Goal: Task Accomplishment & Management: Manage account settings

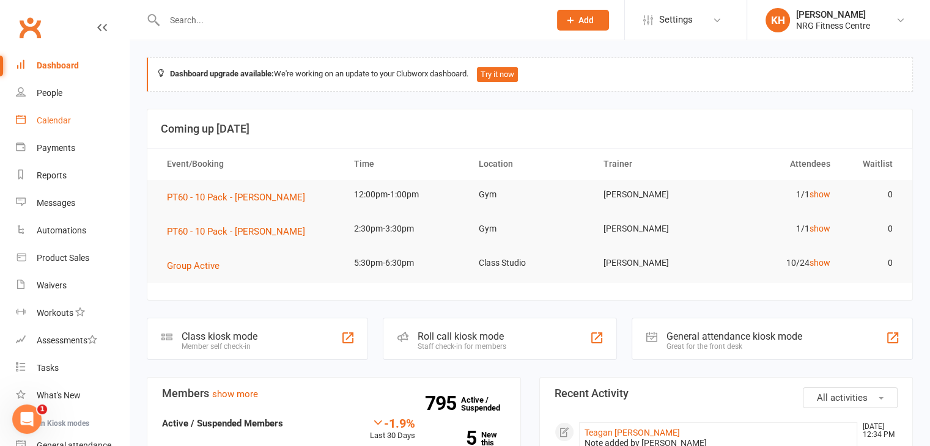
click at [59, 123] on div "Calendar" at bounding box center [54, 121] width 34 height 10
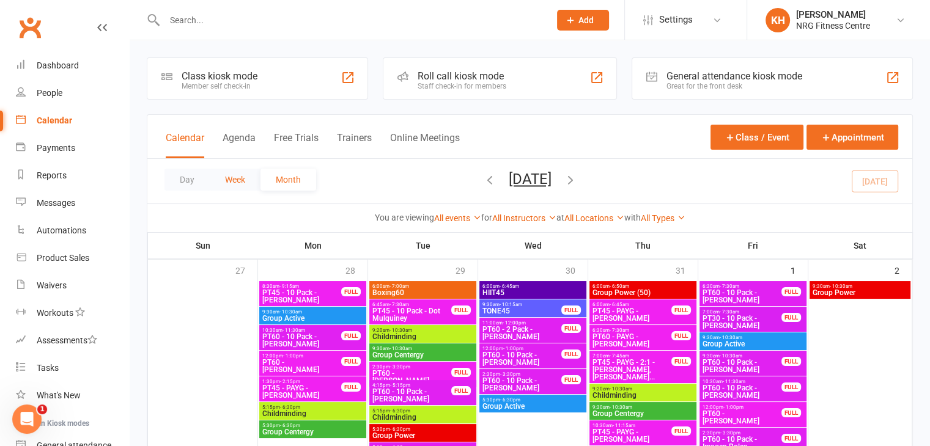
click at [230, 179] on button "Week" at bounding box center [235, 180] width 51 height 22
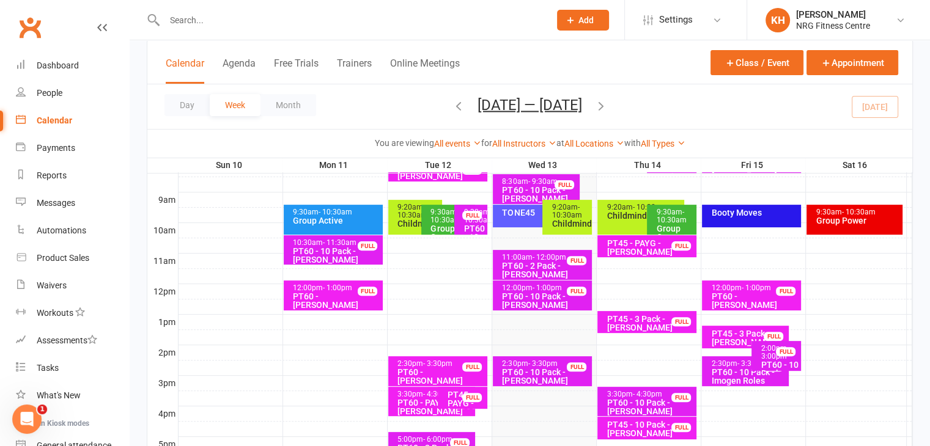
scroll to position [307, 0]
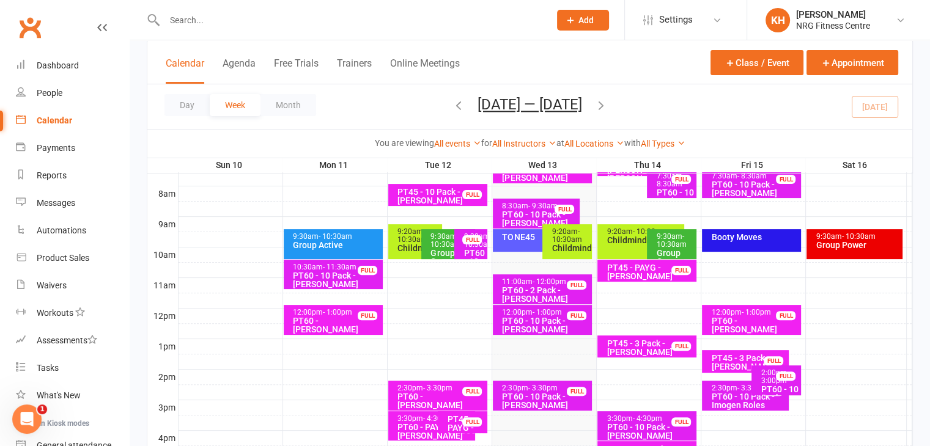
click at [511, 250] on div "TONE45" at bounding box center [536, 240] width 87 height 23
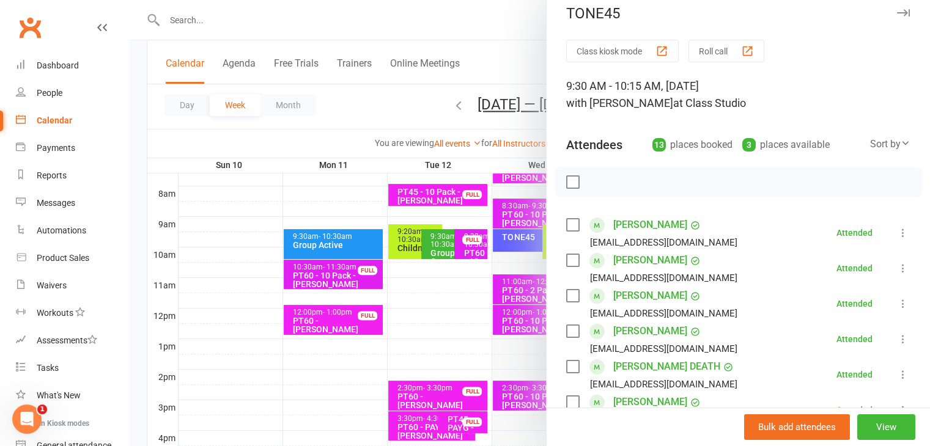
scroll to position [20, 0]
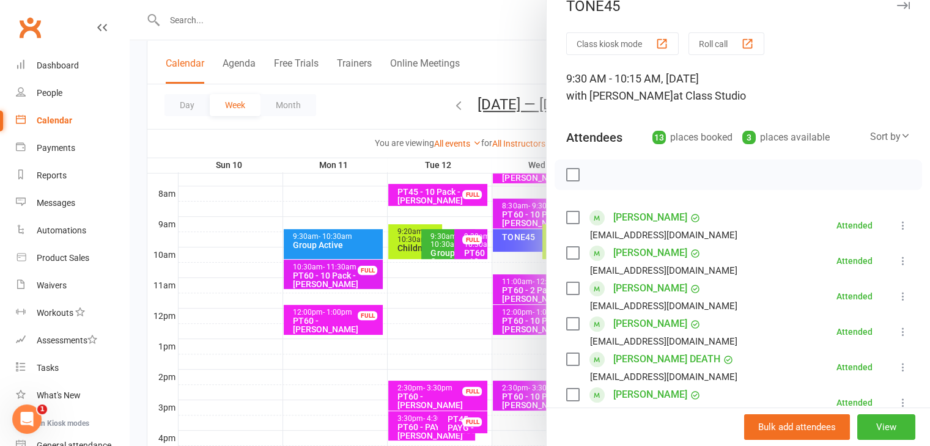
click at [896, 10] on button "button" at bounding box center [903, 5] width 15 height 15
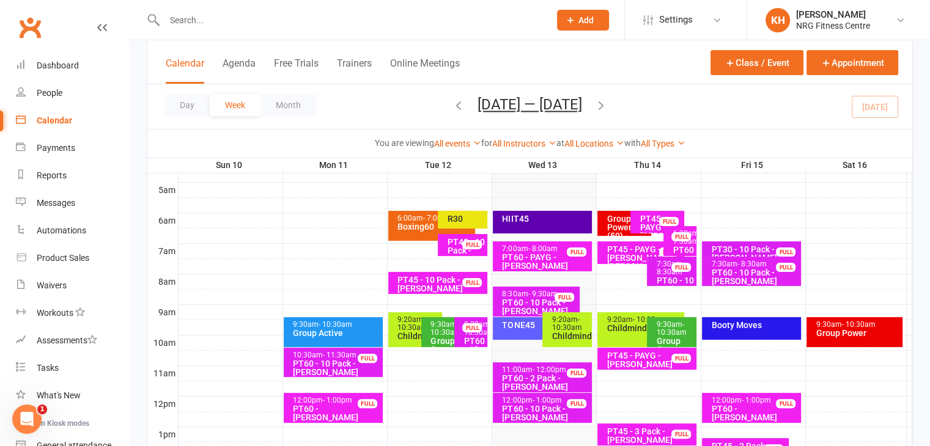
scroll to position [218, 0]
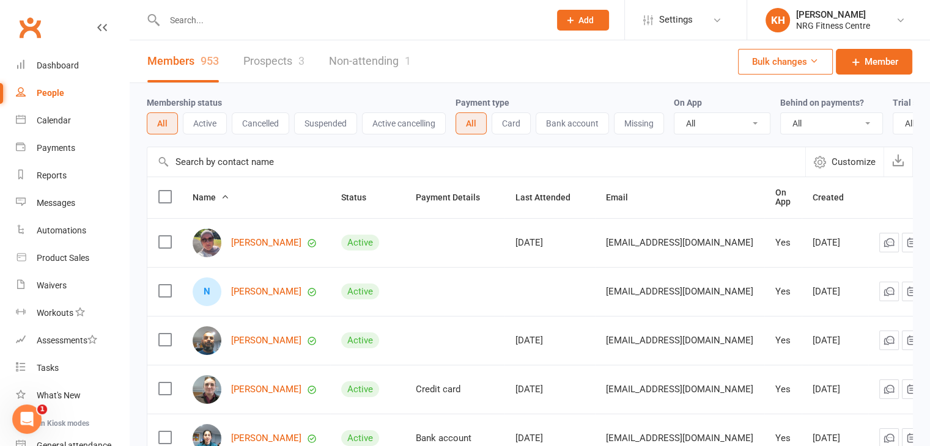
click at [174, 15] on input "text" at bounding box center [351, 20] width 380 height 17
type input "moles"
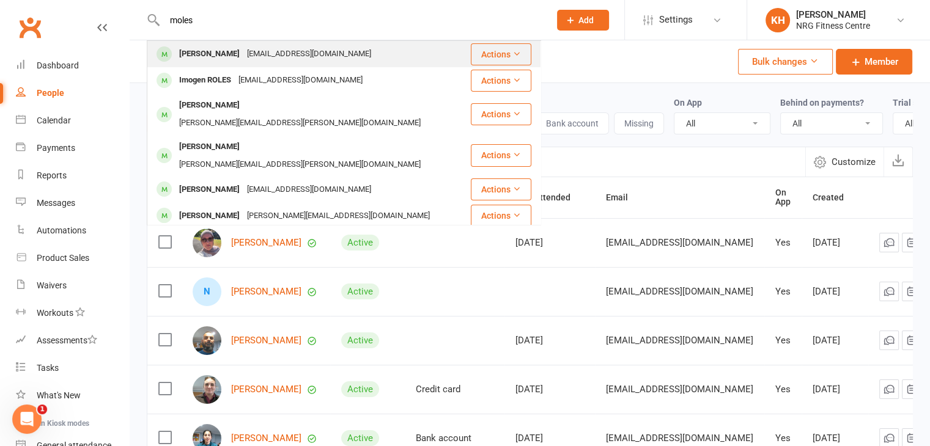
click at [185, 56] on div "[PERSON_NAME]" at bounding box center [210, 54] width 68 height 18
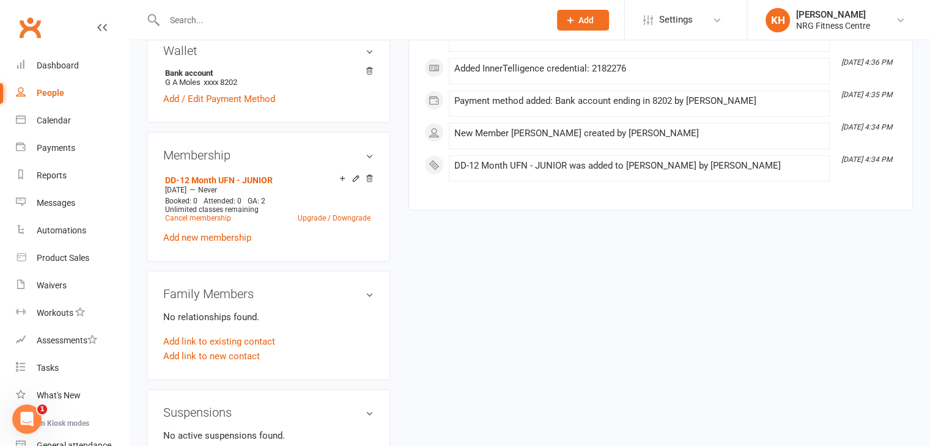
scroll to position [421, 0]
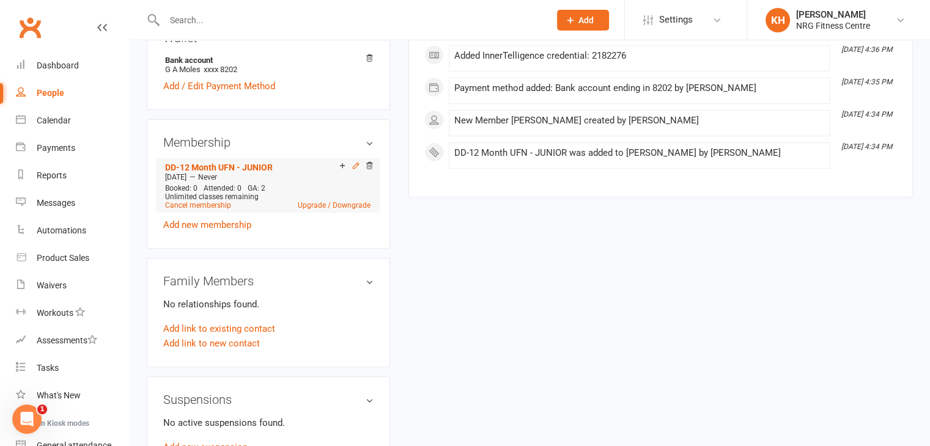
click at [357, 166] on icon at bounding box center [356, 166] width 6 height 6
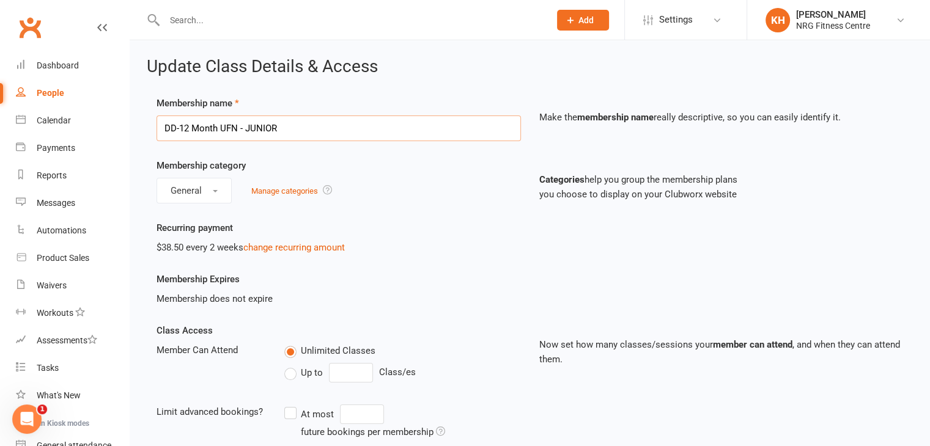
click at [351, 136] on input "DD-12 Month UFN - JUNIOR" at bounding box center [339, 129] width 365 height 26
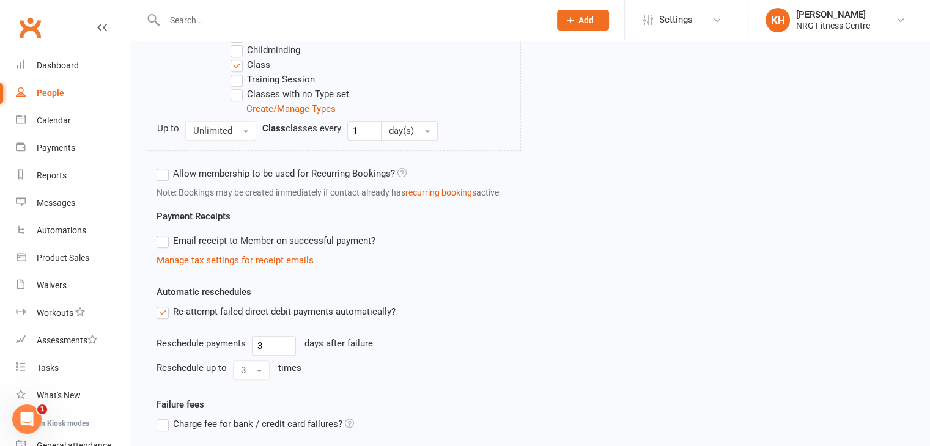
scroll to position [641, 0]
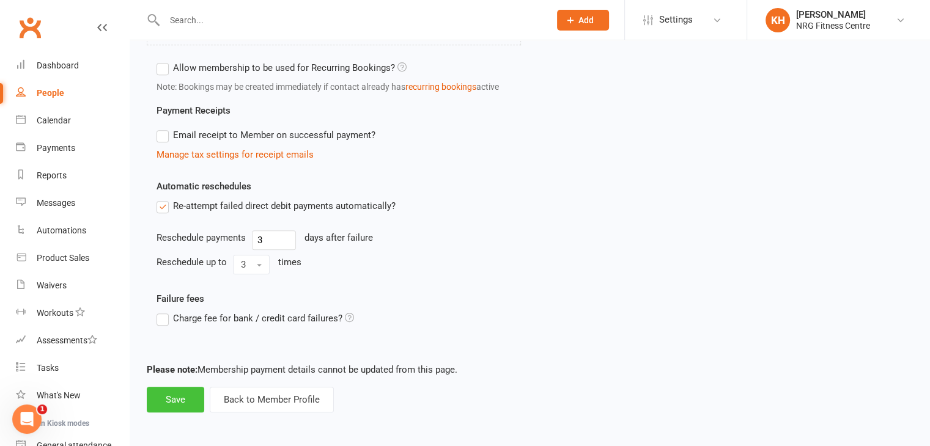
type input "DD-12 Month UFN"
click at [152, 393] on button "Save" at bounding box center [175, 400] width 57 height 26
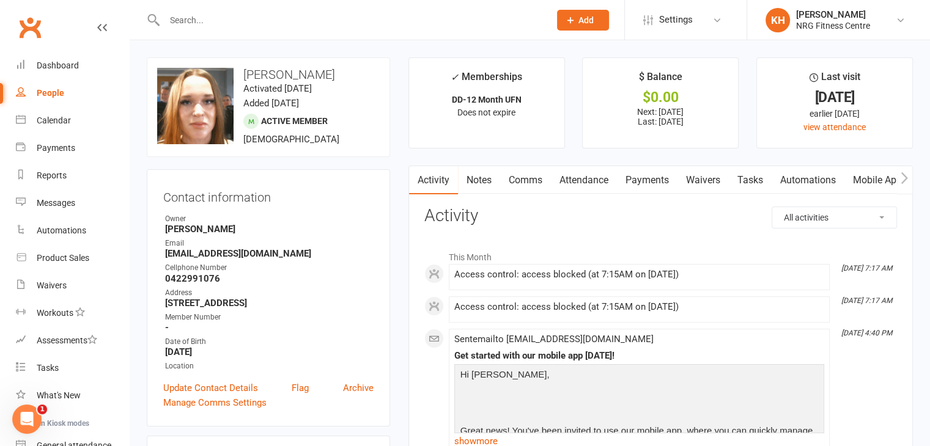
click at [478, 177] on link "Notes" at bounding box center [479, 180] width 42 height 28
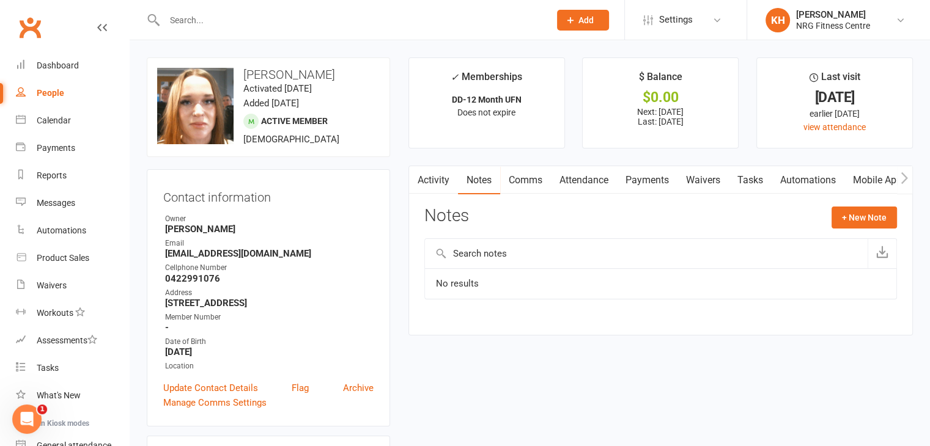
click at [535, 177] on link "Comms" at bounding box center [525, 180] width 51 height 28
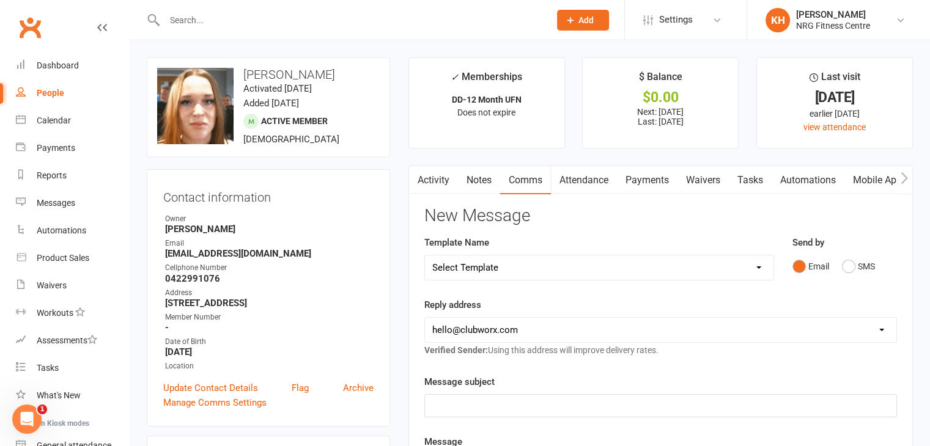
click at [590, 182] on link "Attendance" at bounding box center [584, 180] width 66 height 28
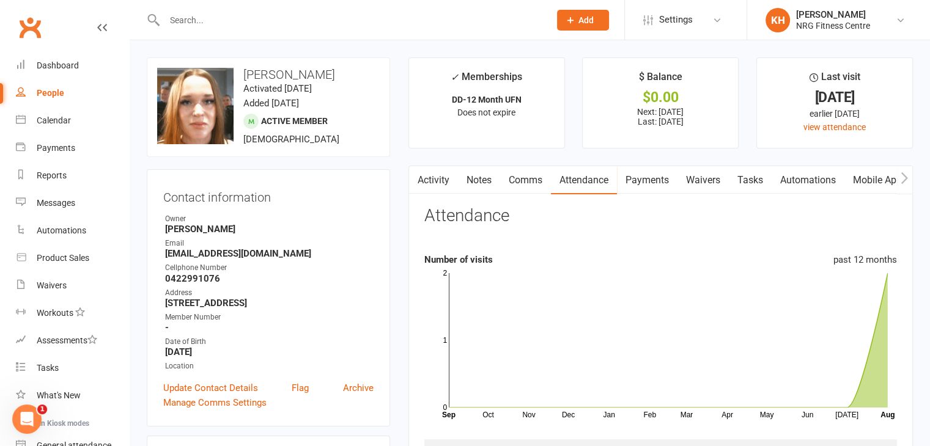
click at [654, 184] on link "Payments" at bounding box center [647, 180] width 61 height 28
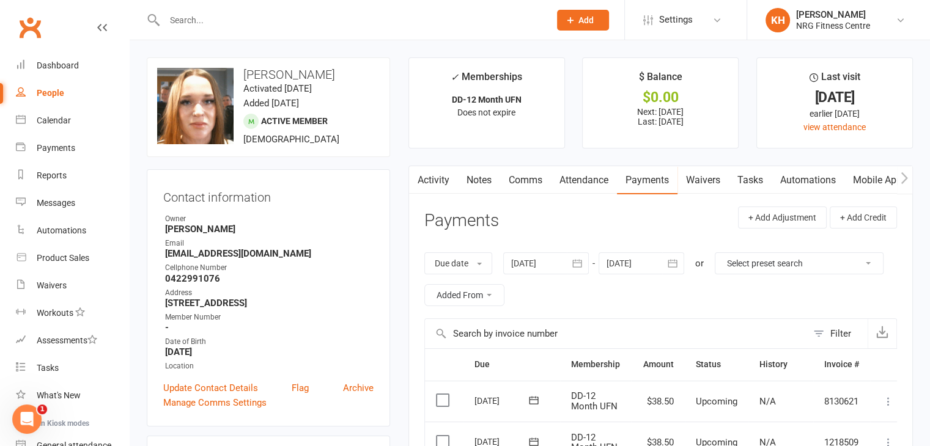
click at [182, 21] on input "text" at bounding box center [351, 20] width 380 height 17
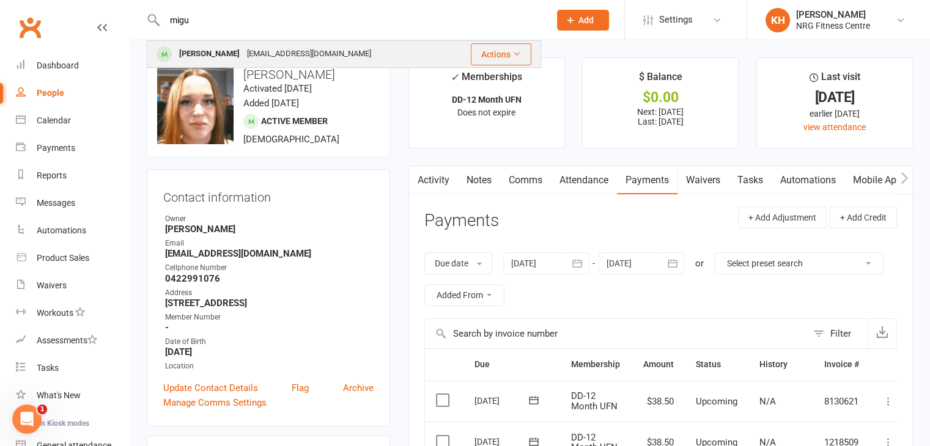
type input "migu"
click at [201, 49] on div "Miguel Whittington" at bounding box center [210, 54] width 68 height 18
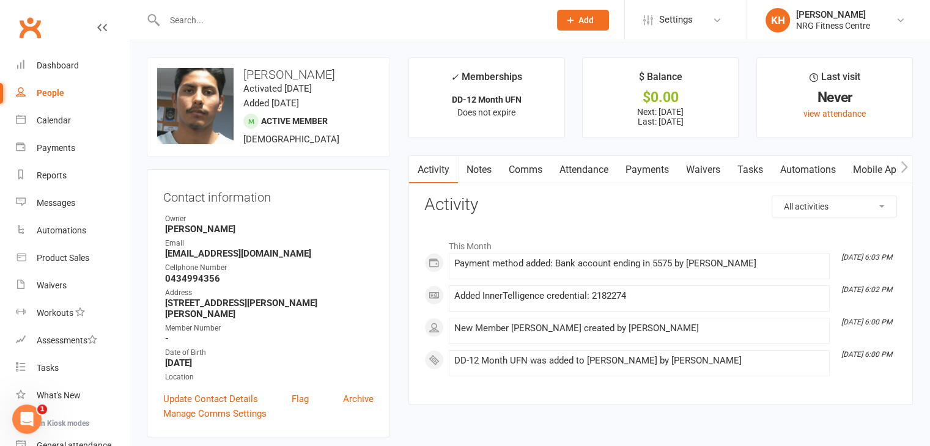
click at [903, 169] on icon "button" at bounding box center [904, 167] width 7 height 13
click at [810, 165] on link "Access Control" at bounding box center [792, 170] width 81 height 28
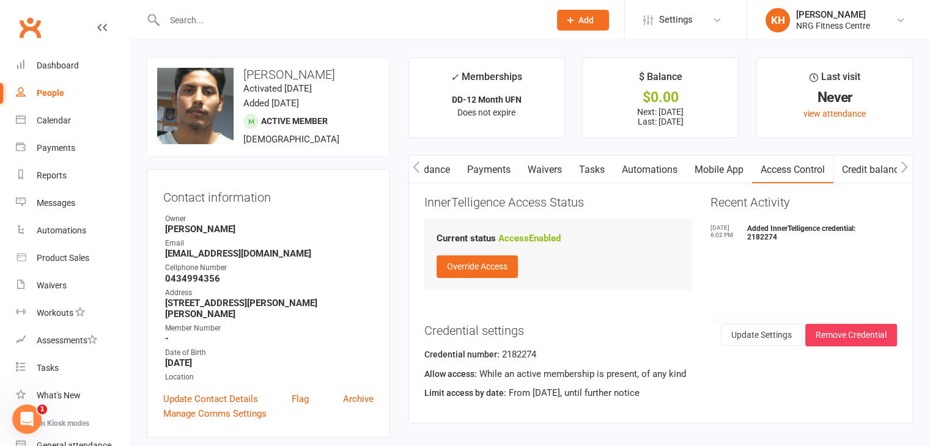
click at [481, 166] on link "Payments" at bounding box center [489, 170] width 61 height 28
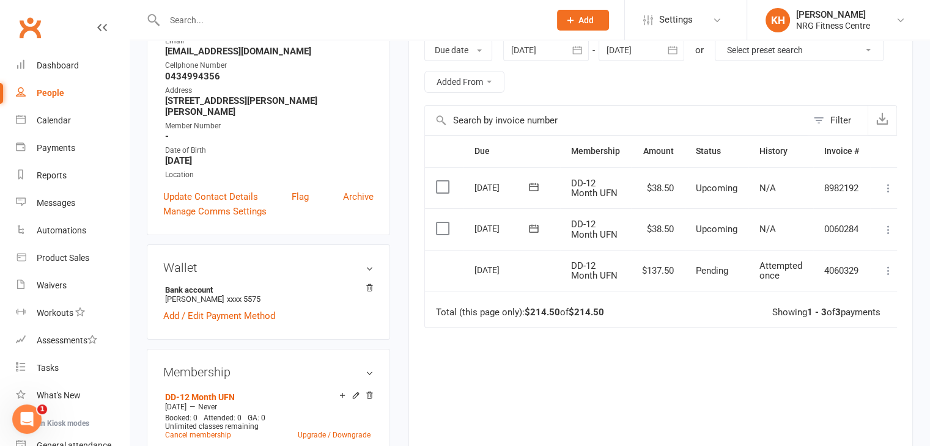
scroll to position [201, 0]
